Goal: Information Seeking & Learning: Learn about a topic

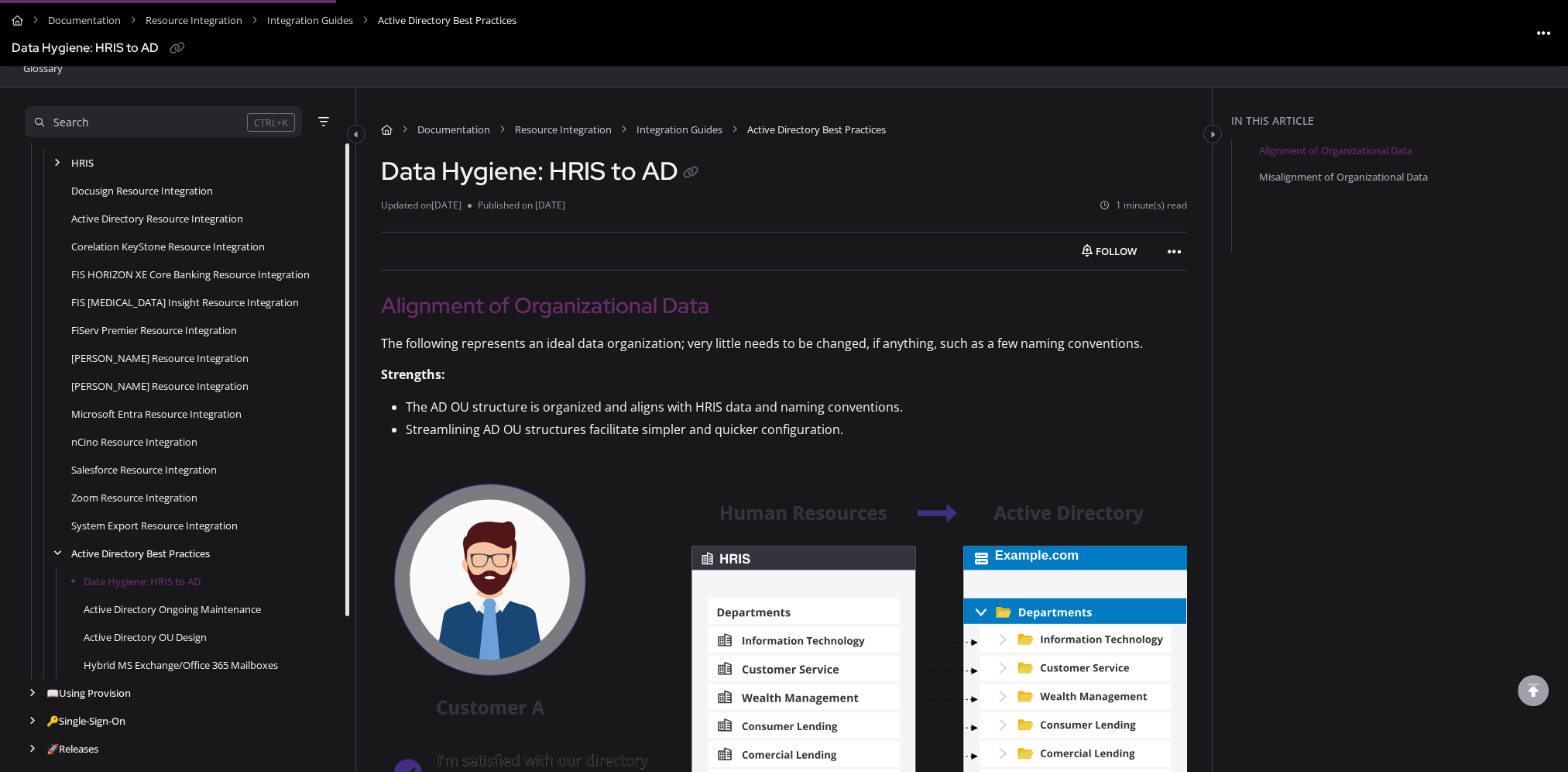
scroll to position [211, 0]
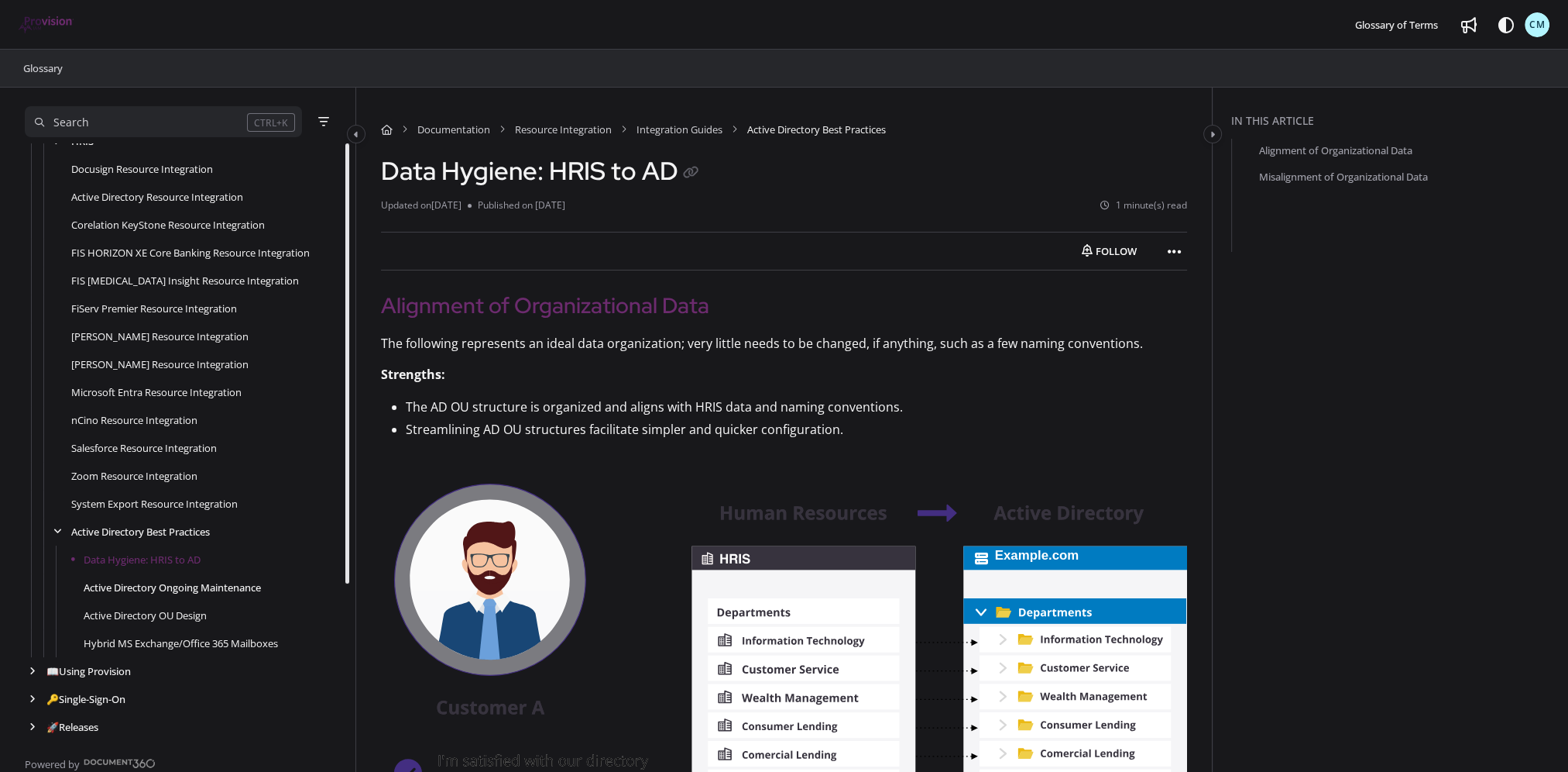
click at [159, 592] on link "Active Directory Ongoing Maintenance" at bounding box center [172, 587] width 178 height 16
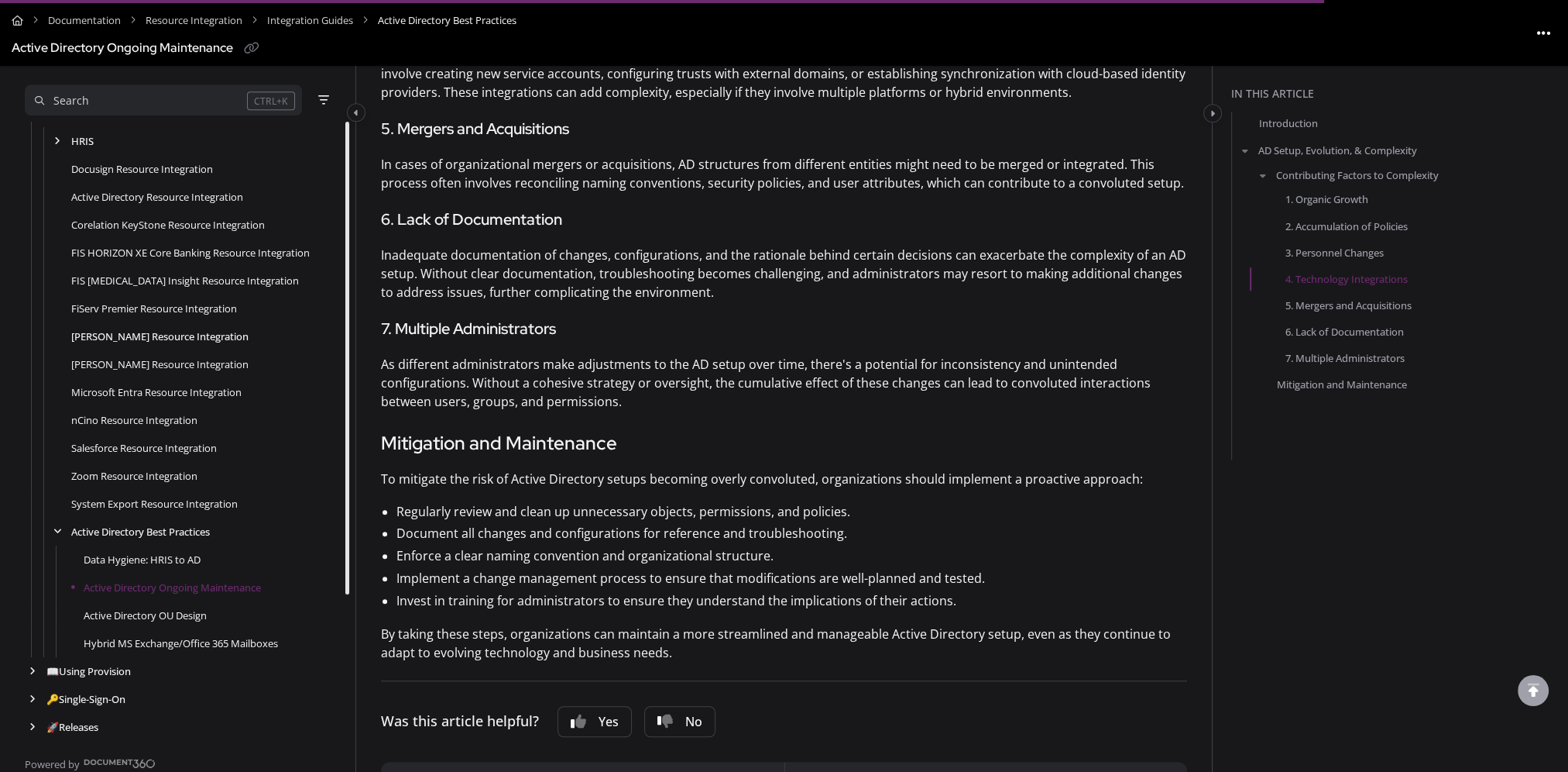
click at [242, 330] on link "[PERSON_NAME] Resource Integration" at bounding box center [160, 336] width 178 height 16
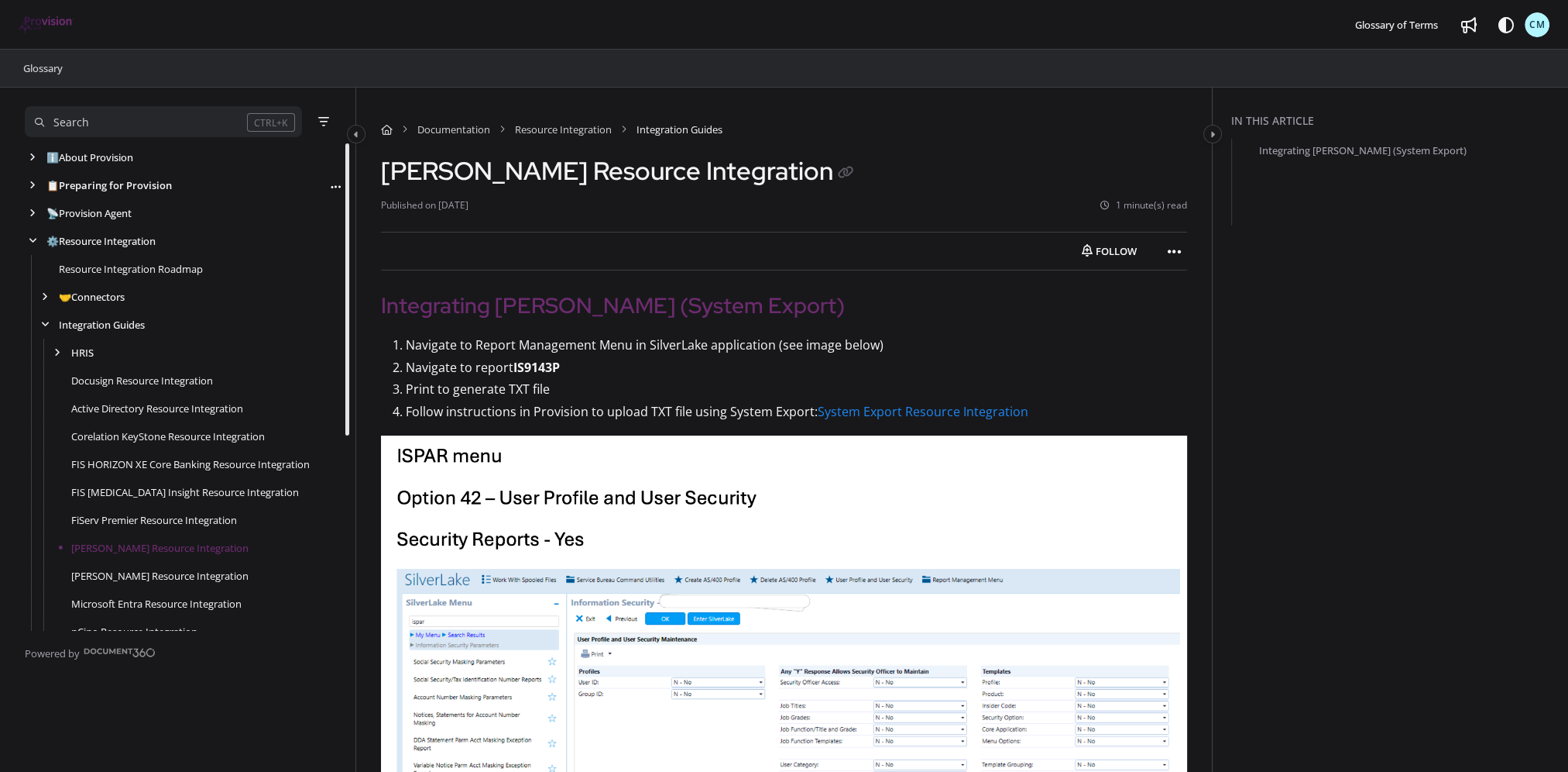
click at [131, 186] on link "📋 Preparing for Provision" at bounding box center [109, 185] width 125 height 16
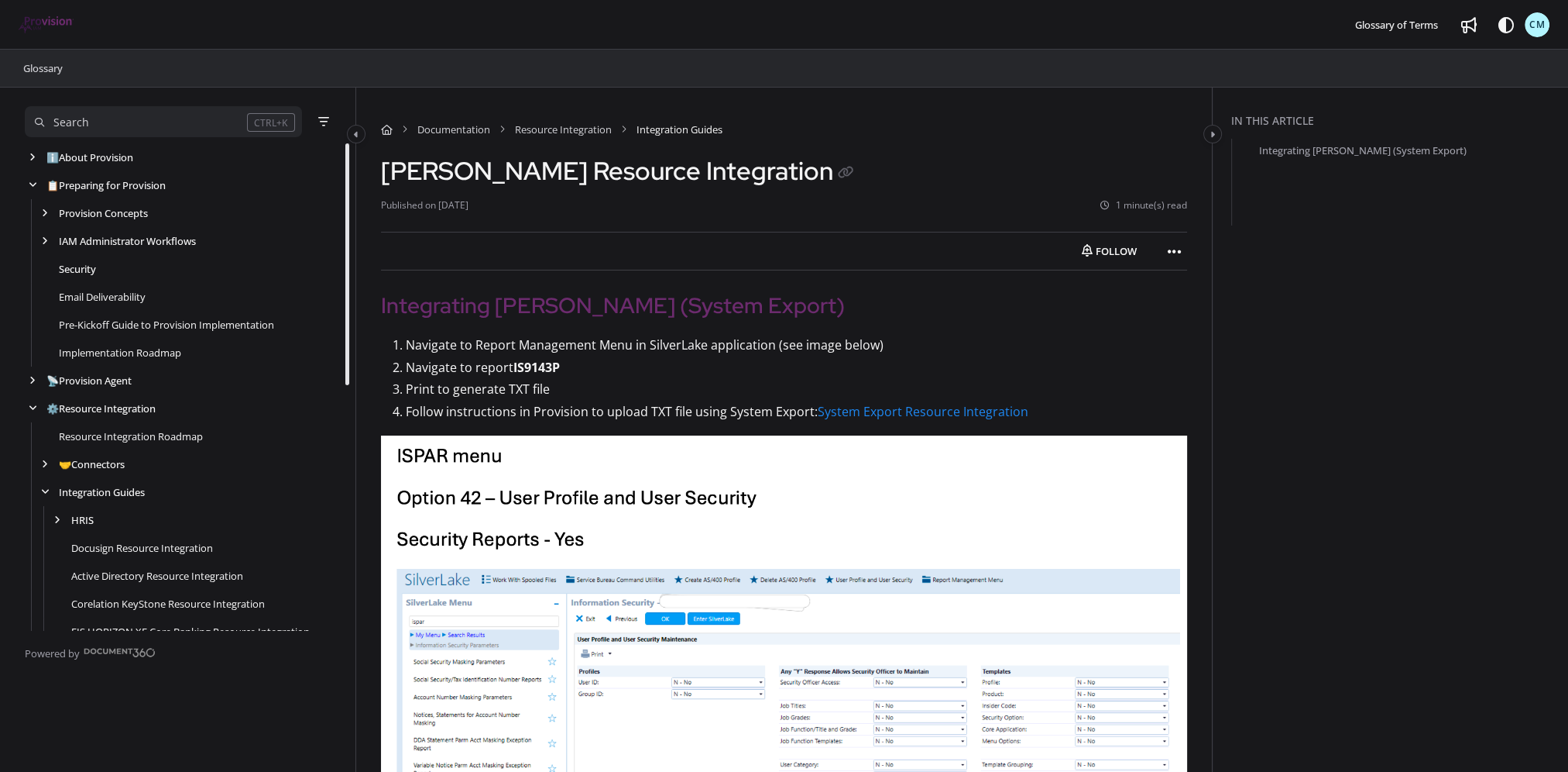
click at [80, 267] on link "Security" at bounding box center [77, 269] width 37 height 16
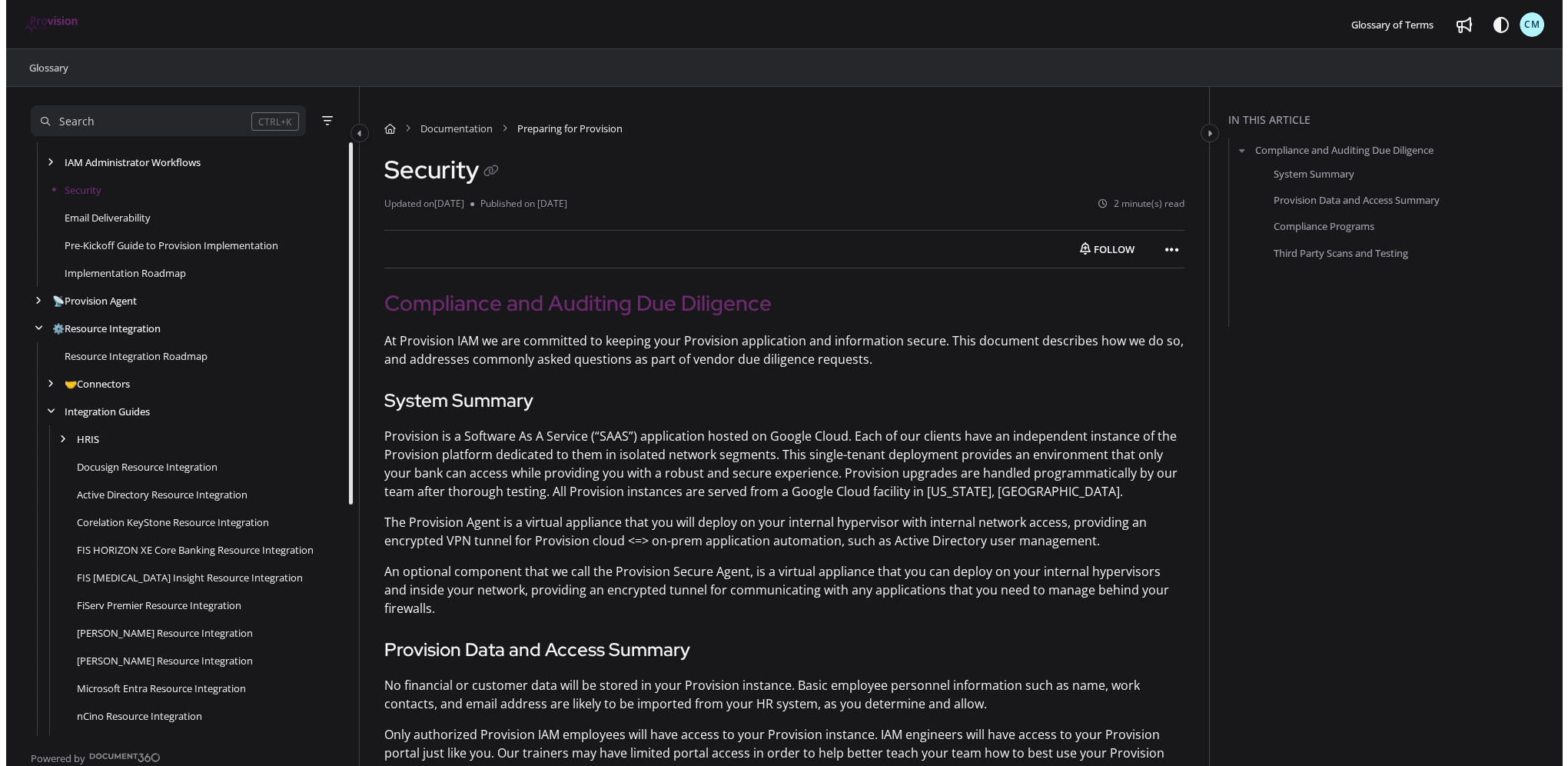
scroll to position [154, 0]
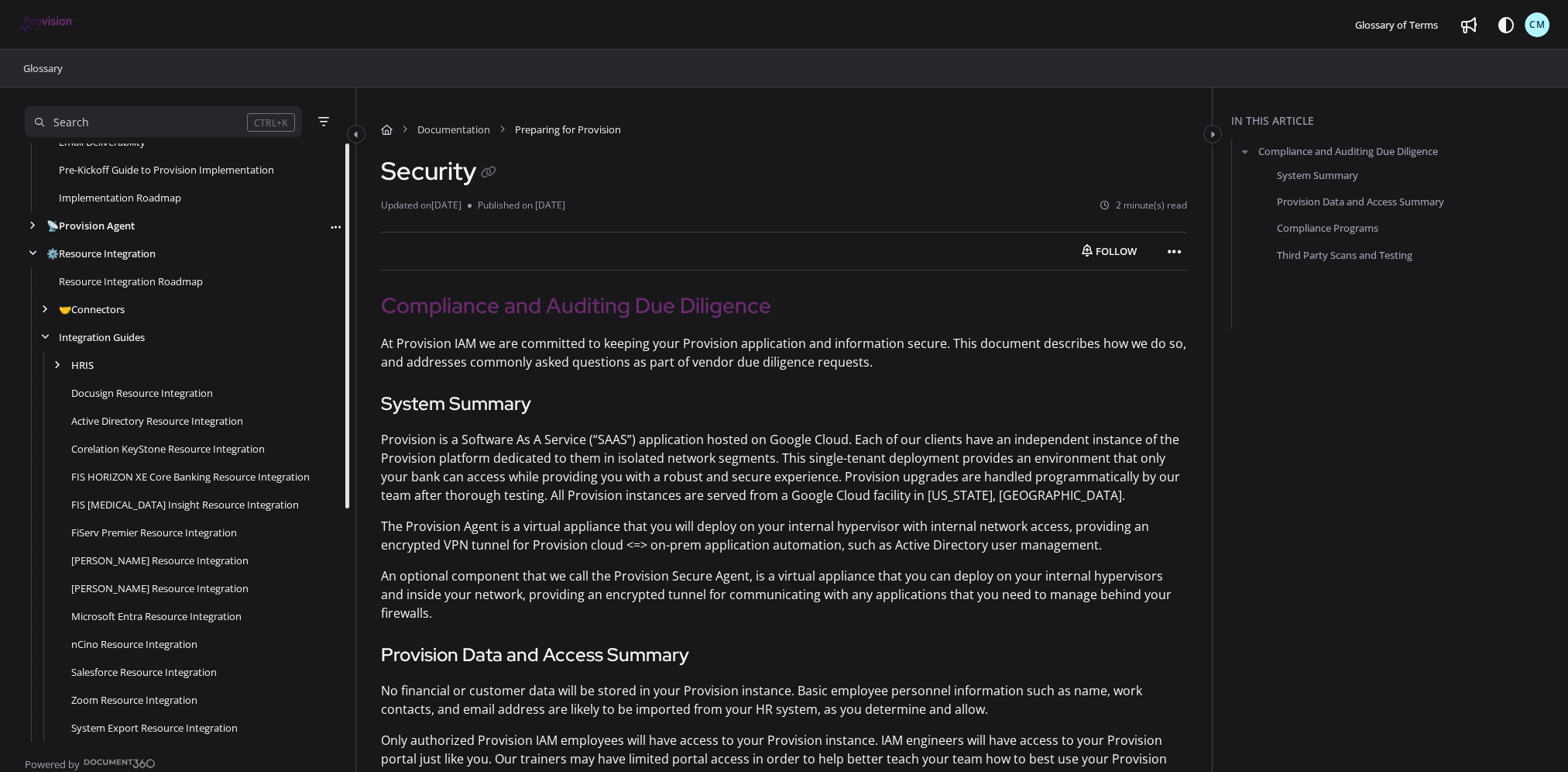
click at [81, 232] on div "📡 Provision Agent Follow category Export PDF" at bounding box center [184, 225] width 318 height 28
click at [81, 230] on link "📡 Provision Agent" at bounding box center [91, 225] width 88 height 16
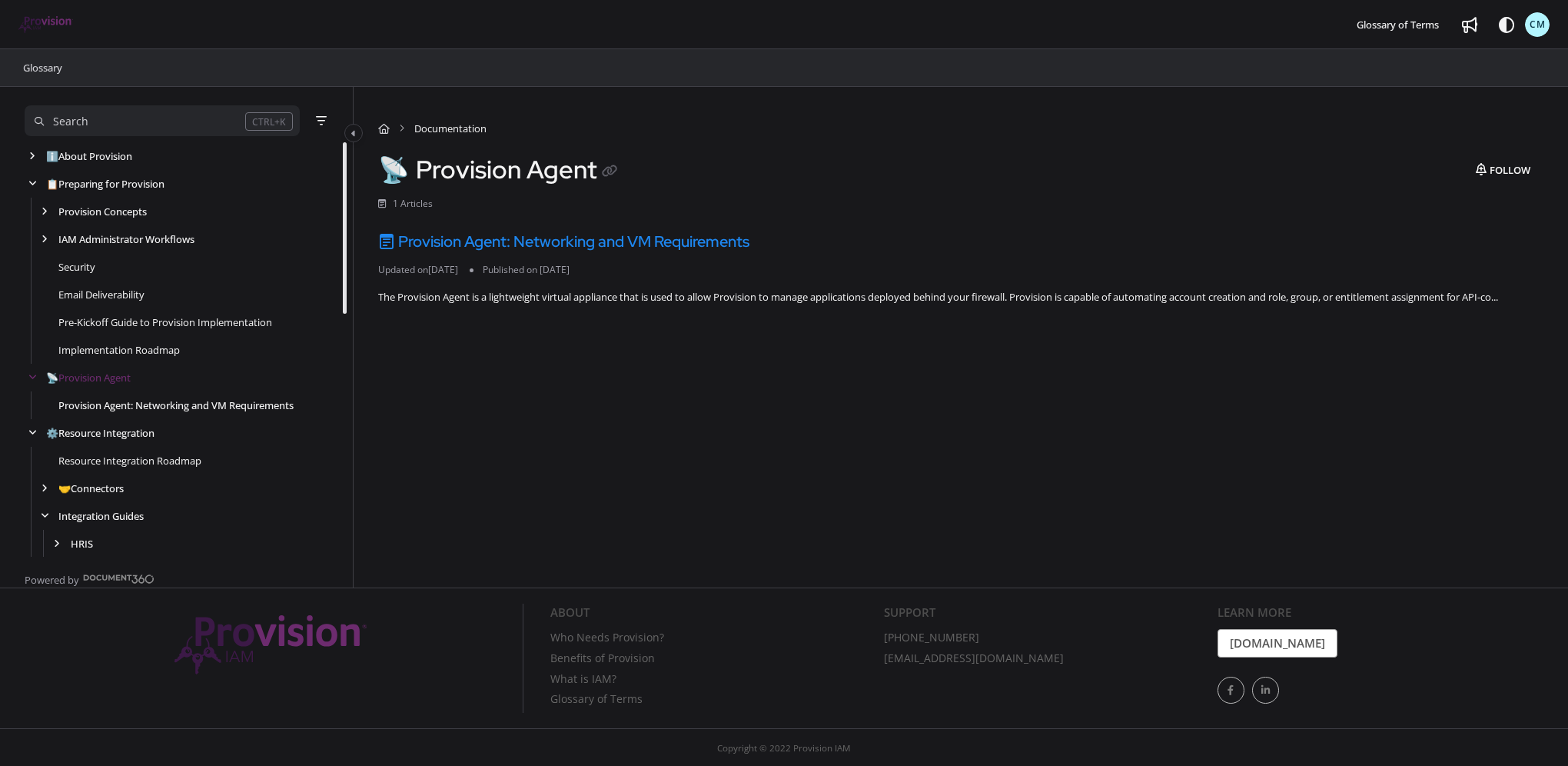
click at [169, 398] on link "Provision Agent: Networking and VM Requirements" at bounding box center [175, 405] width 235 height 15
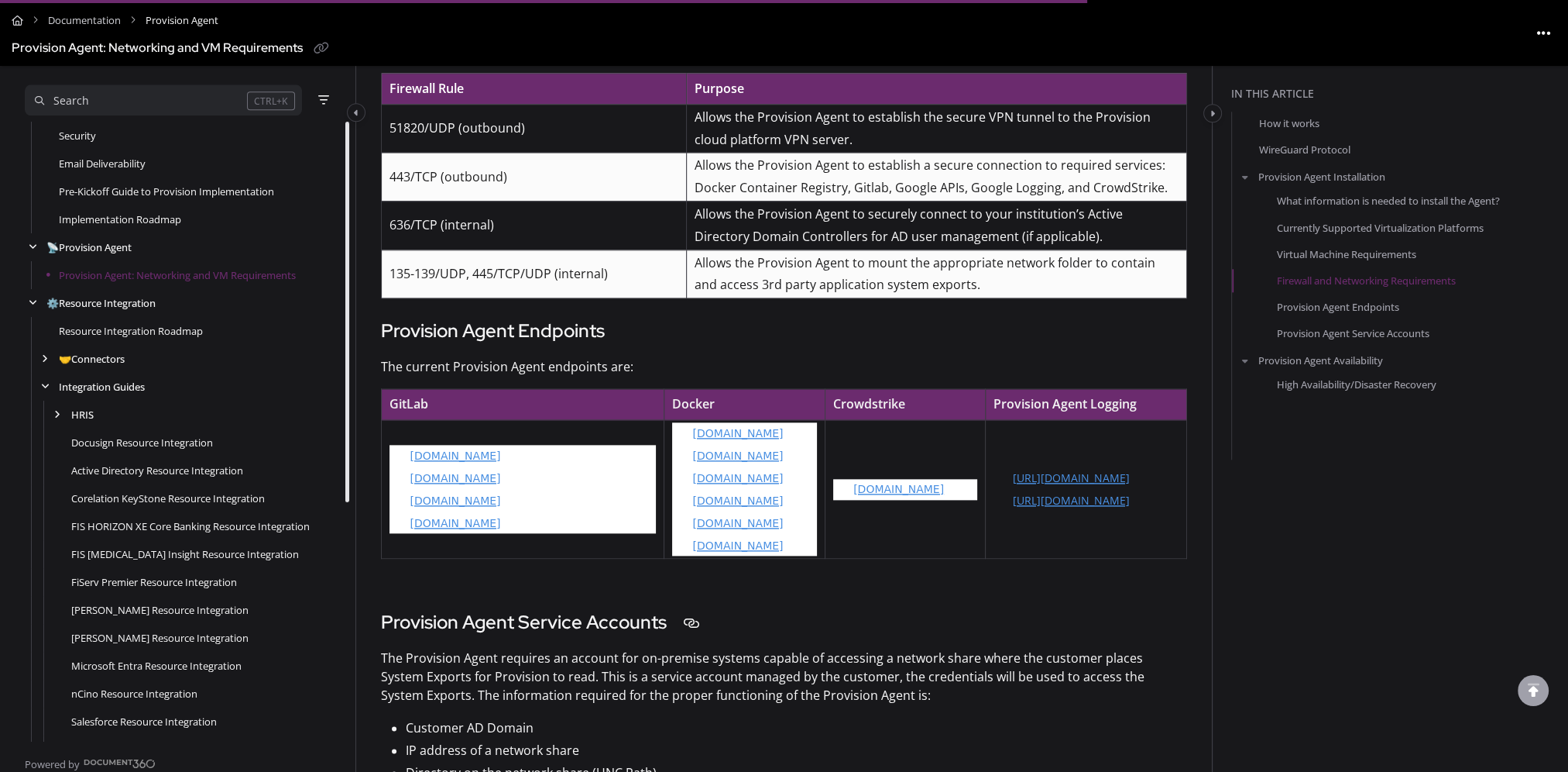
scroll to position [2219, 0]
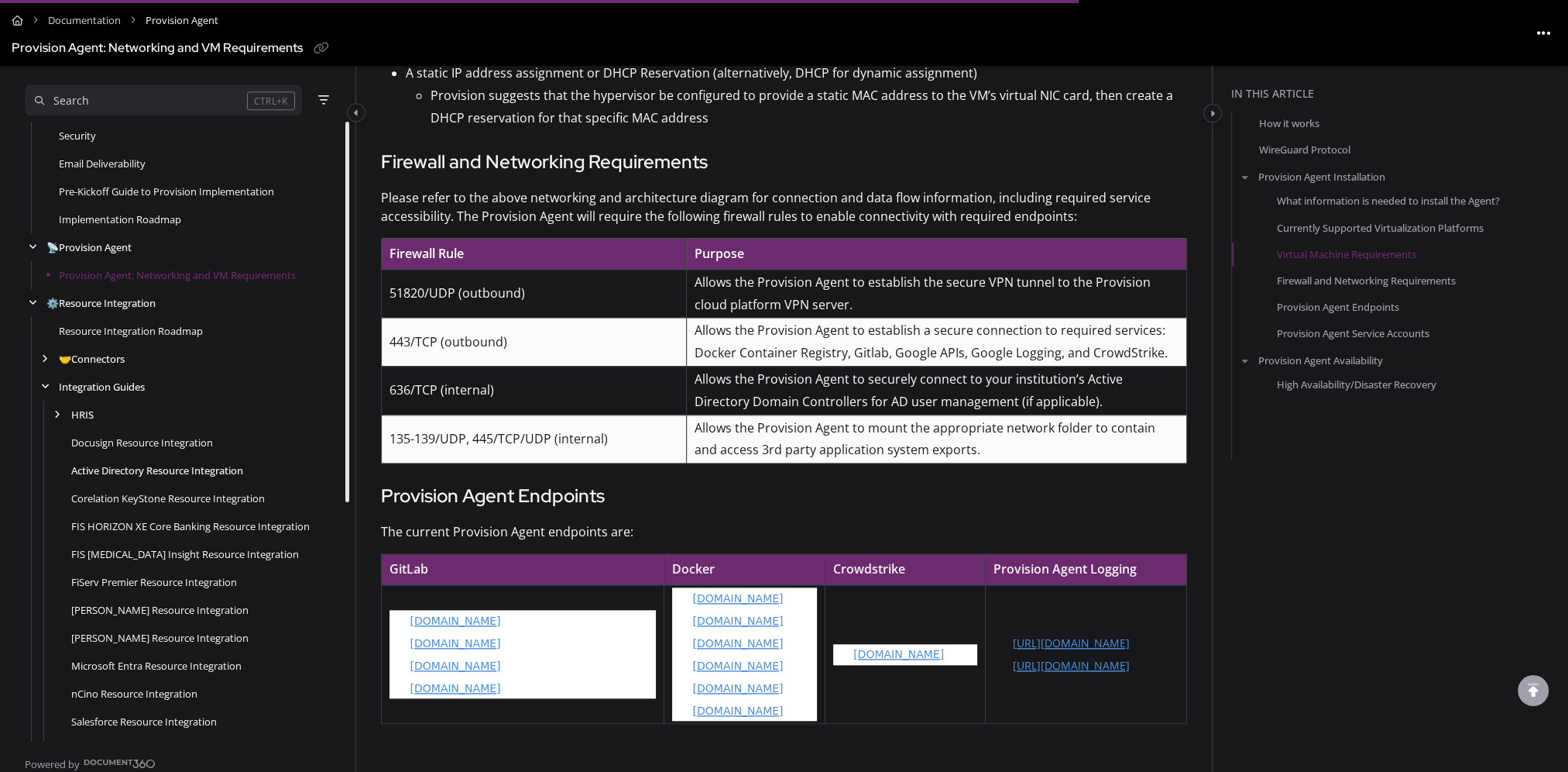
click at [186, 467] on link "Active Directory Resource Integration" at bounding box center [157, 470] width 172 height 16
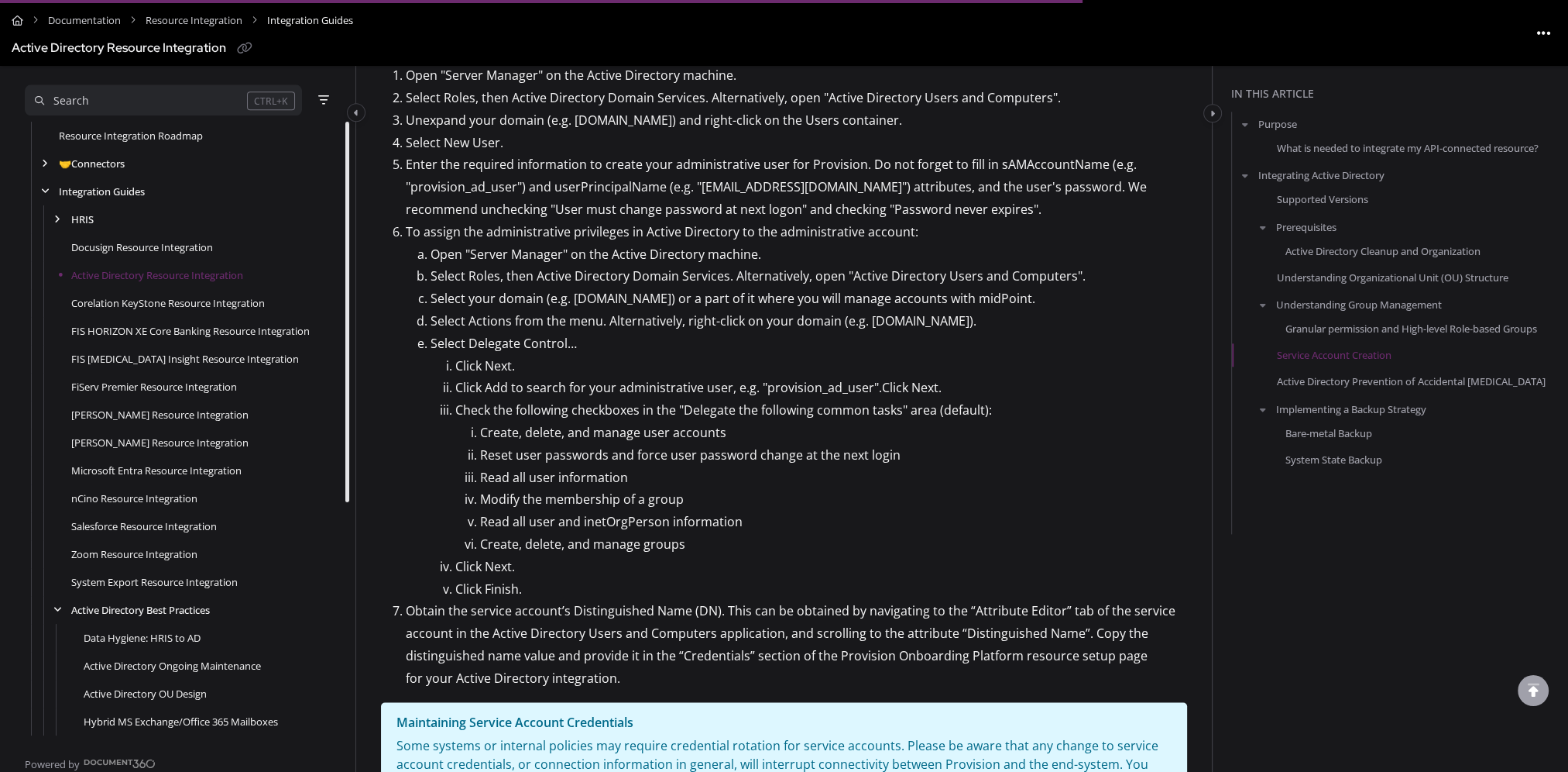
scroll to position [2634, 0]
